Goal: Task Accomplishment & Management: Manage account settings

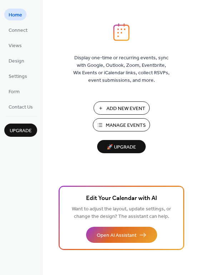
click at [119, 125] on span "Manage Events" at bounding box center [126, 126] width 40 height 8
click at [103, 124] on button "Manage Events" at bounding box center [121, 124] width 57 height 13
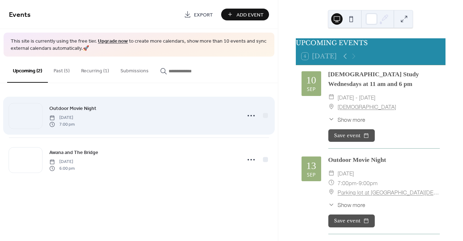
click at [160, 112] on div "Outdoor Movie Night [DATE] 7:00 pm" at bounding box center [142, 115] width 187 height 23
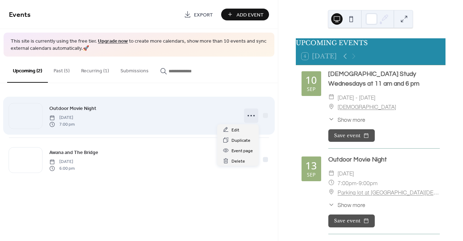
click at [250, 115] on icon at bounding box center [251, 115] width 11 height 11
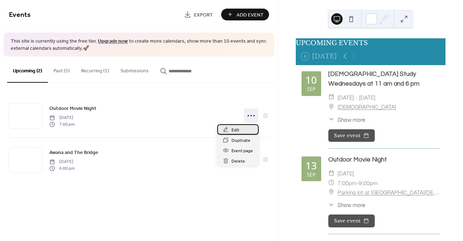
click at [238, 128] on span "Edit" at bounding box center [236, 130] width 8 height 8
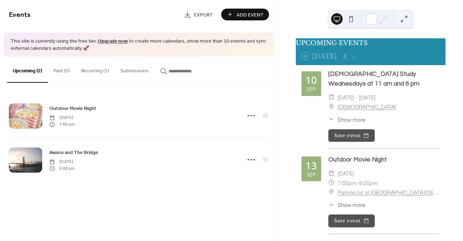
click at [98, 70] on button "Recurring (1)" at bounding box center [94, 68] width 39 height 25
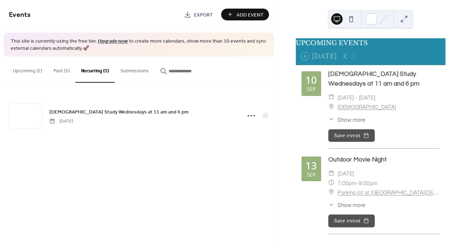
click at [57, 69] on button "Past (5)" at bounding box center [62, 68] width 28 height 25
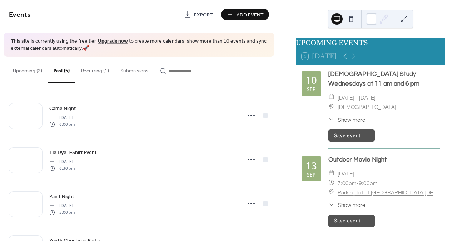
click at [90, 69] on button "Recurring (1)" at bounding box center [94, 68] width 39 height 25
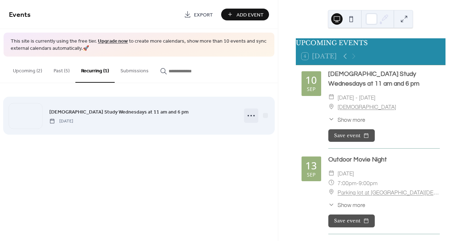
click at [248, 115] on circle at bounding box center [248, 115] width 1 height 1
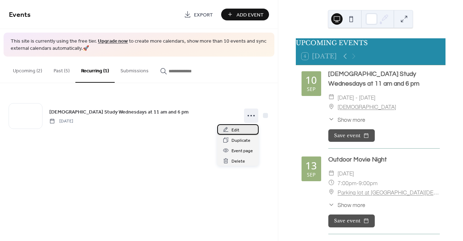
click at [236, 130] on span "Edit" at bounding box center [236, 130] width 8 height 8
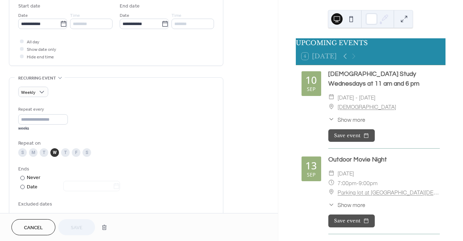
scroll to position [214, 0]
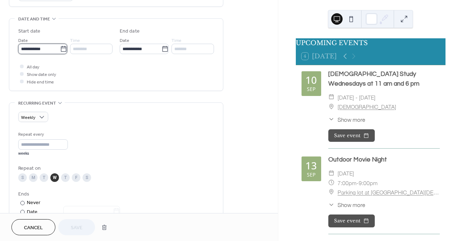
click at [43, 46] on input "**********" at bounding box center [39, 49] width 42 height 10
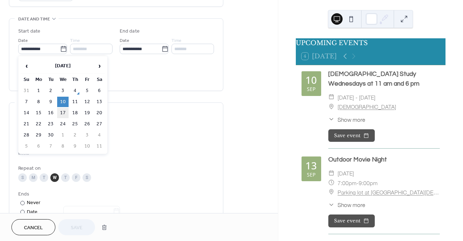
click at [64, 110] on td "17" at bounding box center [62, 113] width 11 height 10
type input "**********"
type input "*******"
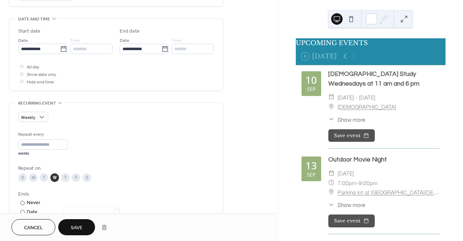
click at [80, 224] on span "Save" at bounding box center [77, 228] width 12 height 8
